Goal: Entertainment & Leisure: Consume media (video, audio)

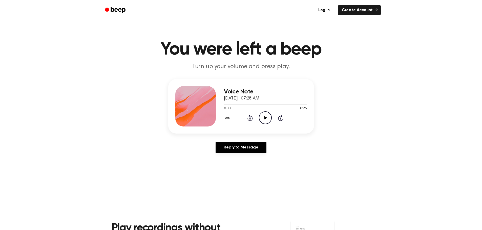
click at [264, 117] on icon "Play Audio" at bounding box center [265, 118] width 13 height 13
click at [265, 117] on icon "Play Audio" at bounding box center [265, 118] width 13 height 13
click at [264, 118] on icon "Play Audio" at bounding box center [265, 118] width 13 height 13
click at [263, 118] on icon "Play Audio" at bounding box center [265, 118] width 13 height 13
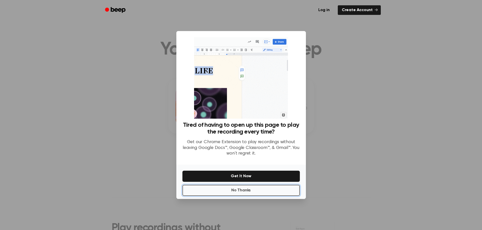
drag, startPoint x: 262, startPoint y: 190, endPoint x: 265, endPoint y: 190, distance: 2.6
click at [265, 191] on button "No Thanks" at bounding box center [240, 190] width 117 height 11
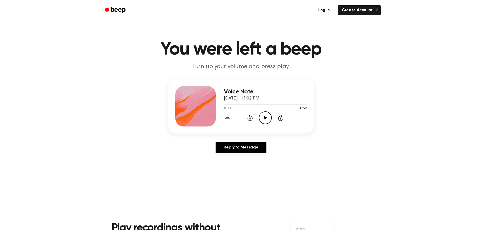
click at [264, 117] on icon "Play Audio" at bounding box center [265, 118] width 13 height 13
click at [263, 119] on icon "Play Audio" at bounding box center [265, 118] width 13 height 13
click at [264, 118] on icon "Play Audio" at bounding box center [265, 118] width 13 height 13
